Goal: Information Seeking & Learning: Check status

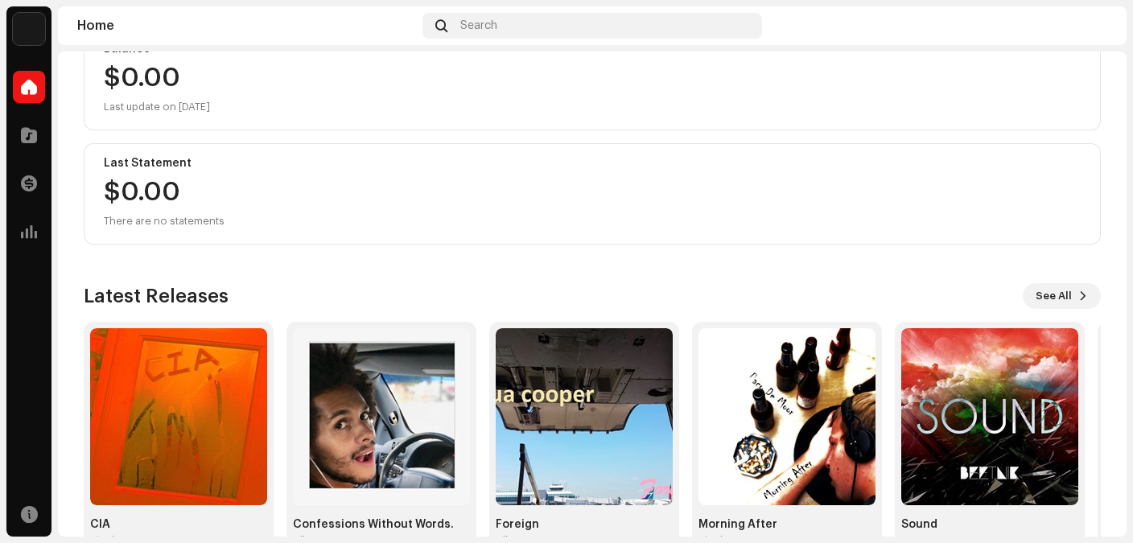
scroll to position [250, 0]
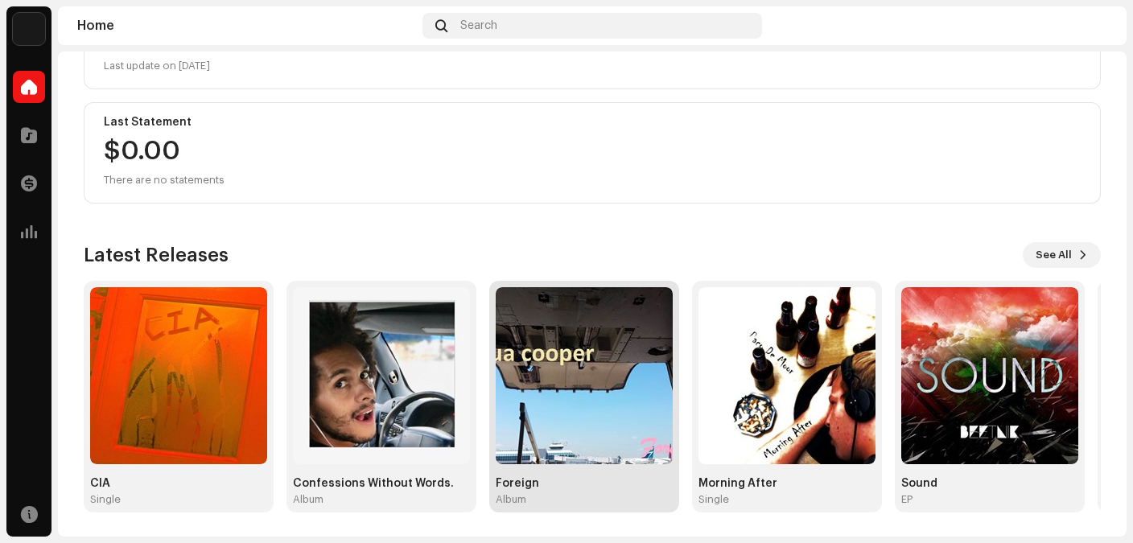
click at [518, 354] on img at bounding box center [584, 375] width 177 height 177
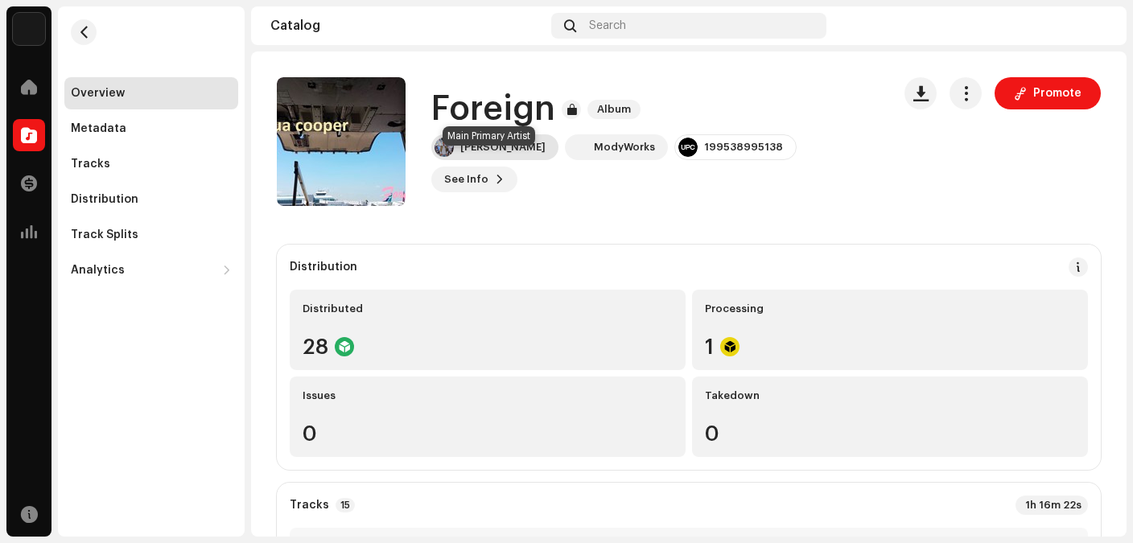
click at [503, 154] on div "[PERSON_NAME]" at bounding box center [502, 147] width 85 height 13
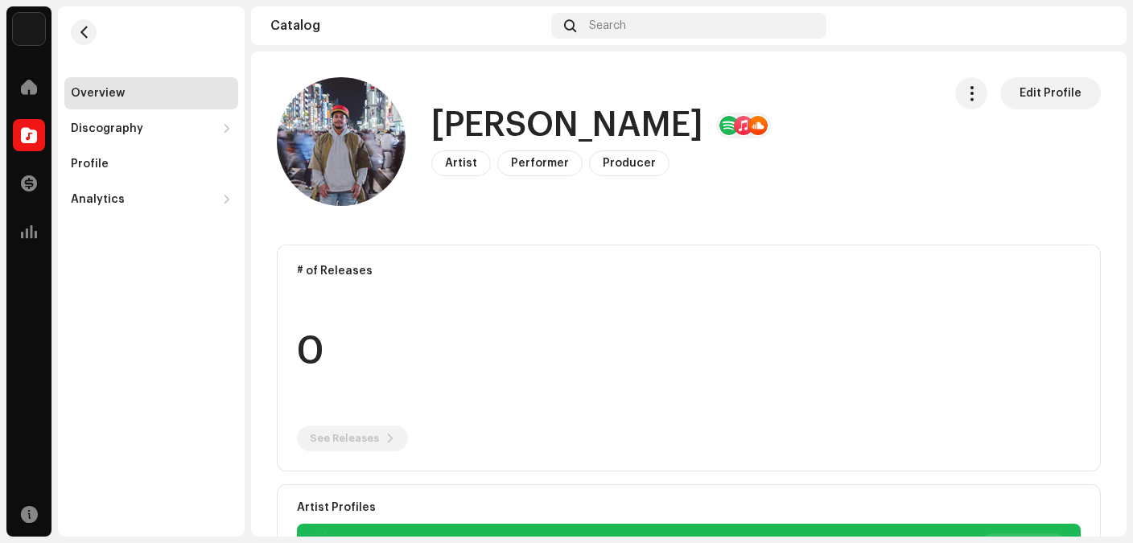
click at [734, 134] on div at bounding box center [743, 125] width 19 height 19
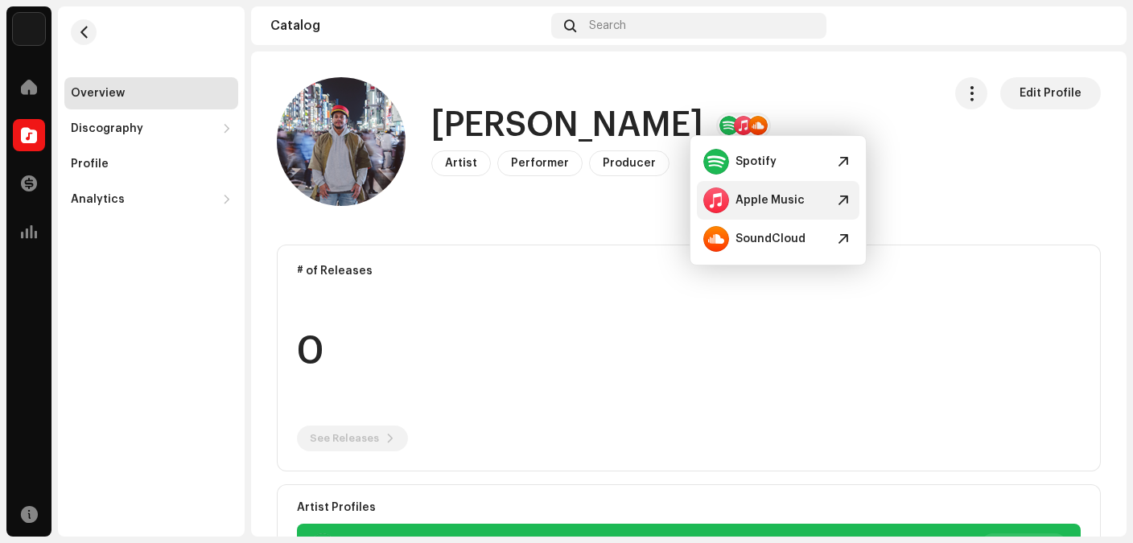
click at [760, 200] on div "Apple Music" at bounding box center [770, 200] width 69 height 13
click at [118, 200] on div "Analytics" at bounding box center [98, 199] width 54 height 13
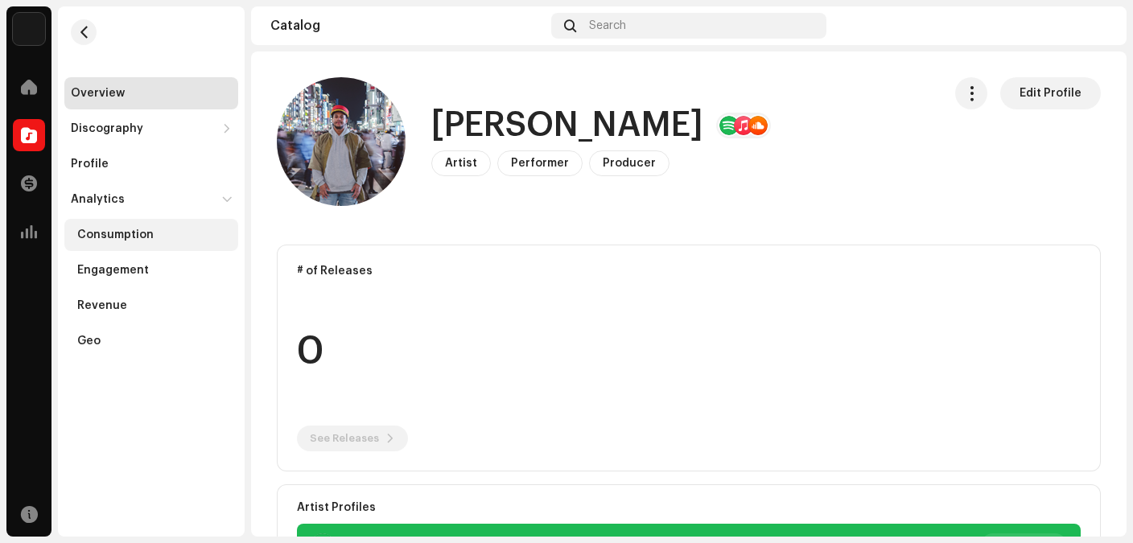
click at [125, 233] on div "Consumption" at bounding box center [115, 235] width 76 height 13
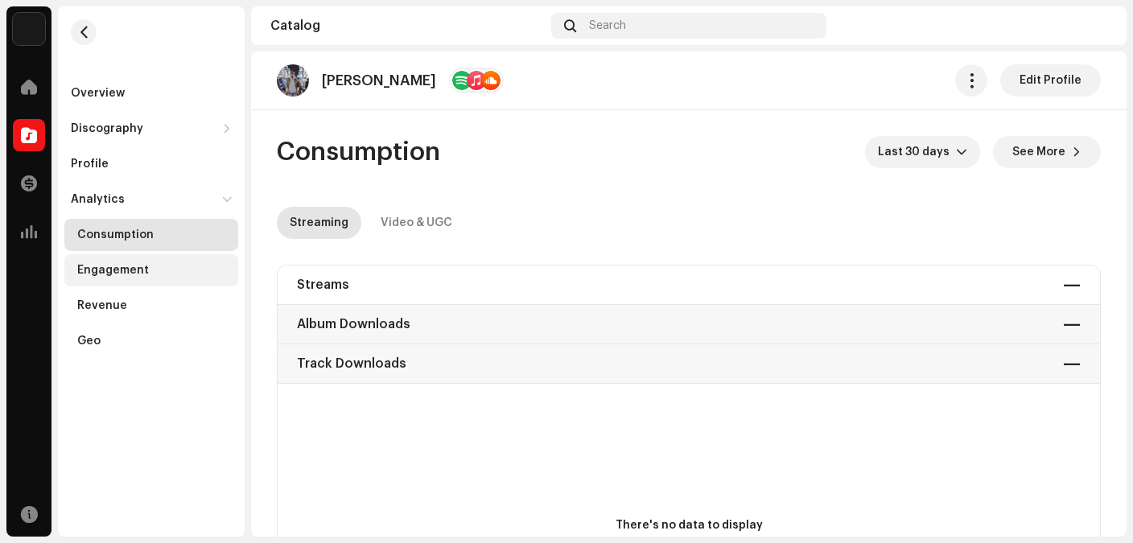
click at [132, 277] on div "Engagement" at bounding box center [151, 270] width 174 height 32
